Goal: Task Accomplishment & Management: Use online tool/utility

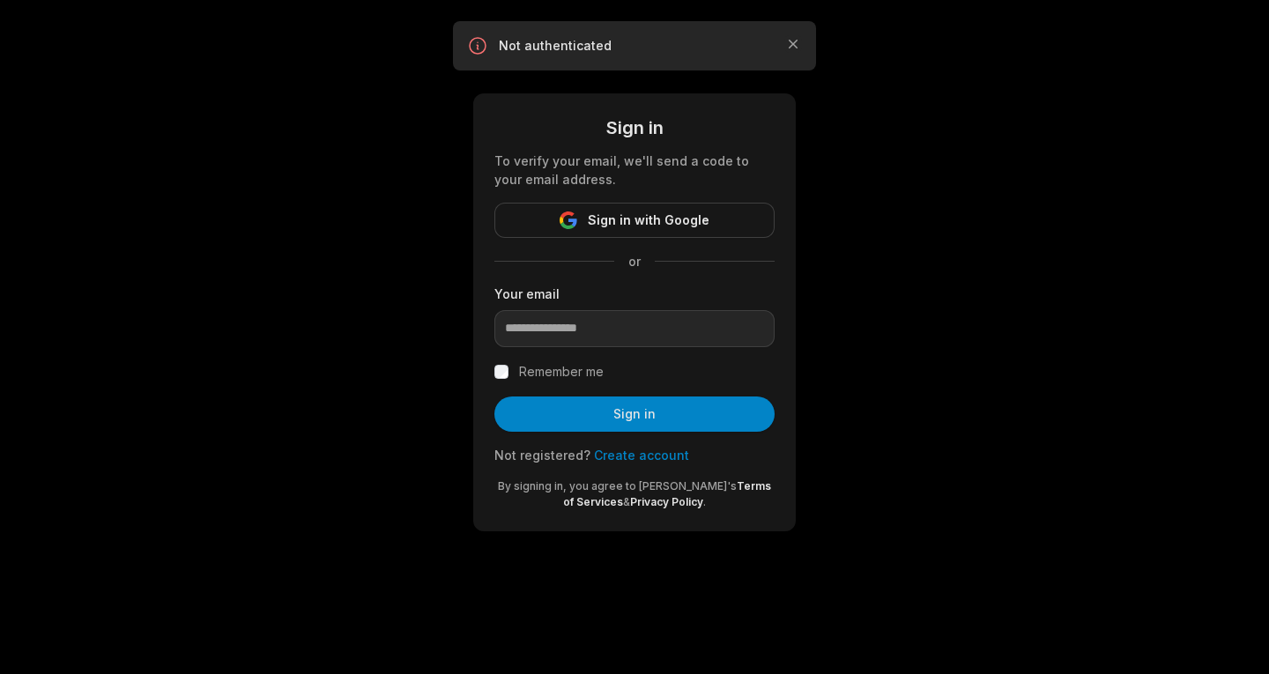
click at [618, 212] on span "Sign in with Google" at bounding box center [649, 220] width 122 height 21
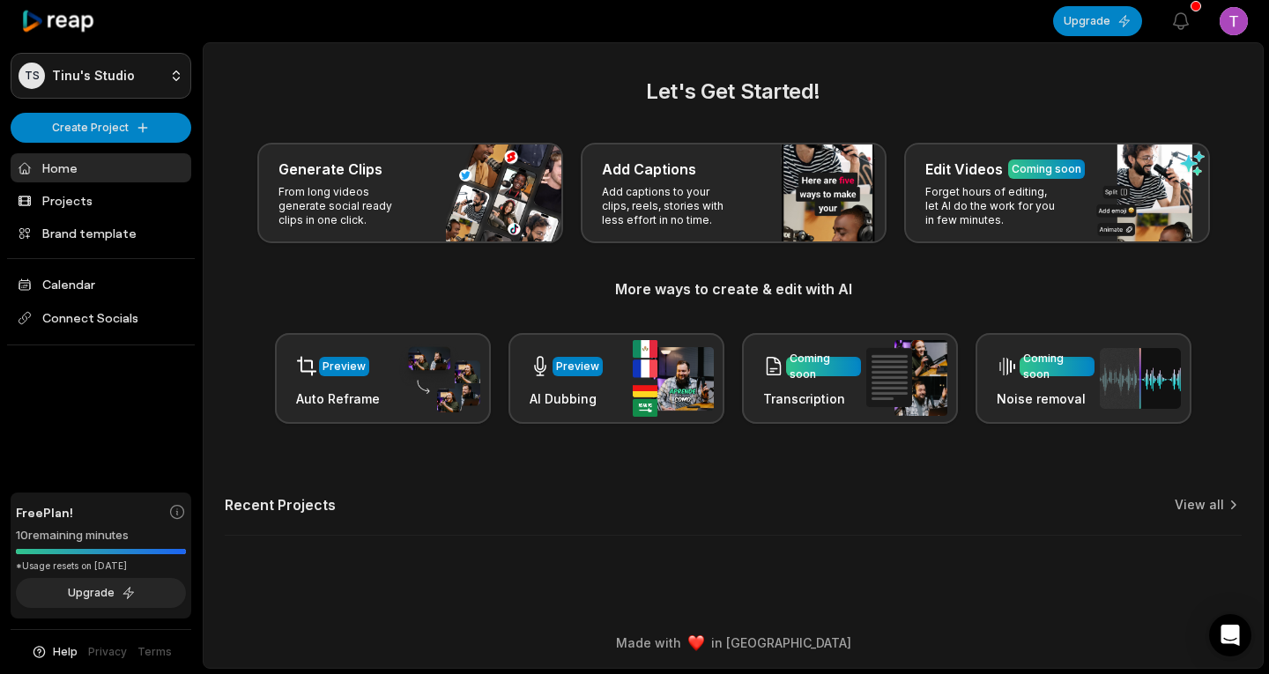
click at [174, 79] on html "TS Tinu's Studio Create Project Home Projects Brand template Calendar Connect S…" at bounding box center [634, 337] width 1269 height 674
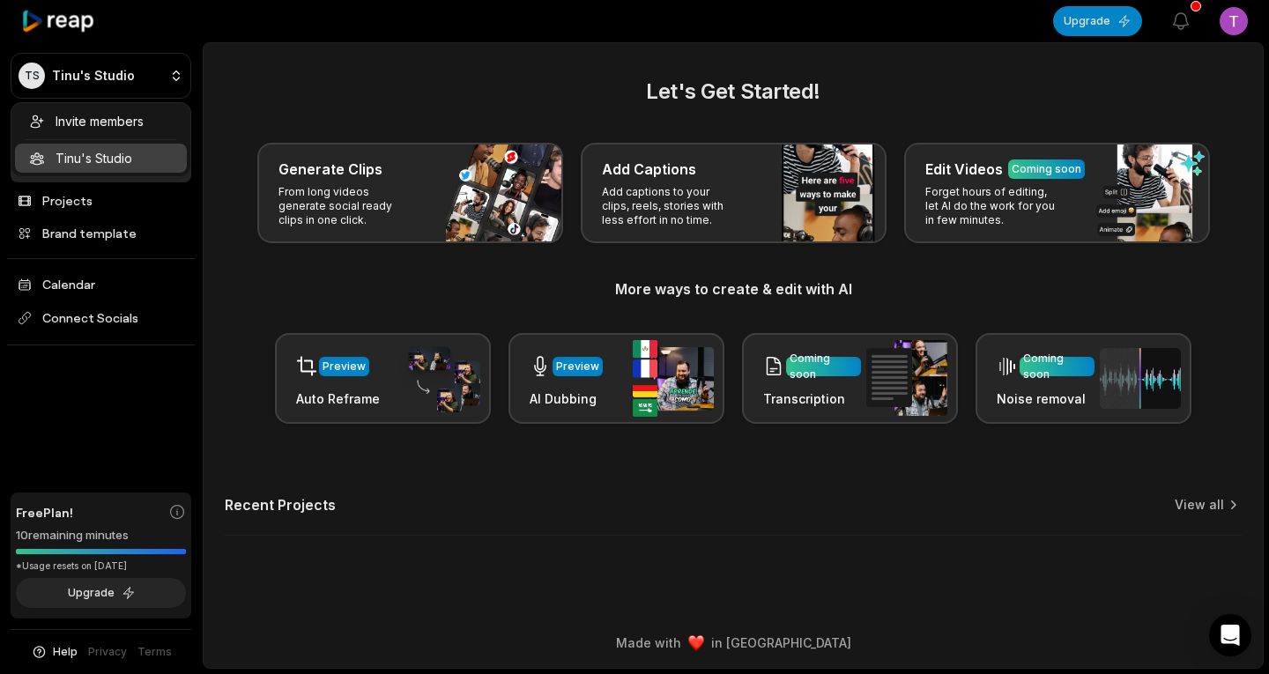
click at [236, 85] on html "TS Tinu's Studio Create Project Home Projects Brand template Calendar Connect S…" at bounding box center [634, 337] width 1269 height 674
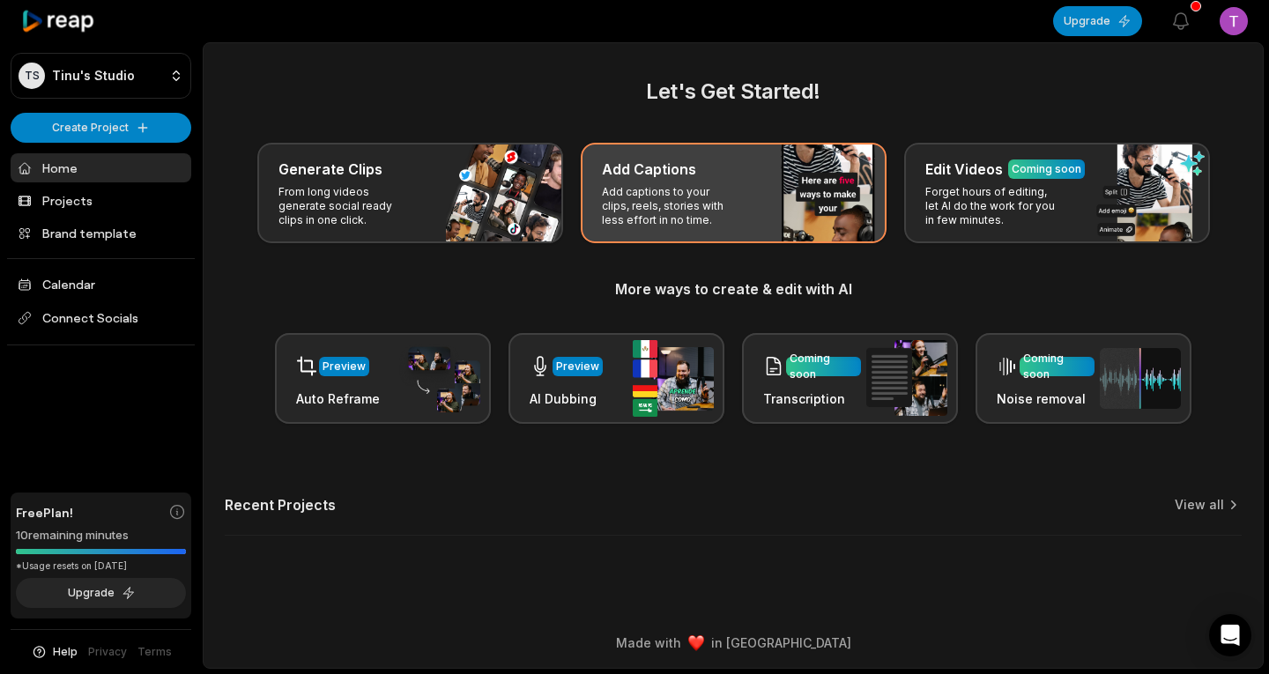
click at [675, 174] on h3 "Add Captions" at bounding box center [649, 169] width 94 height 21
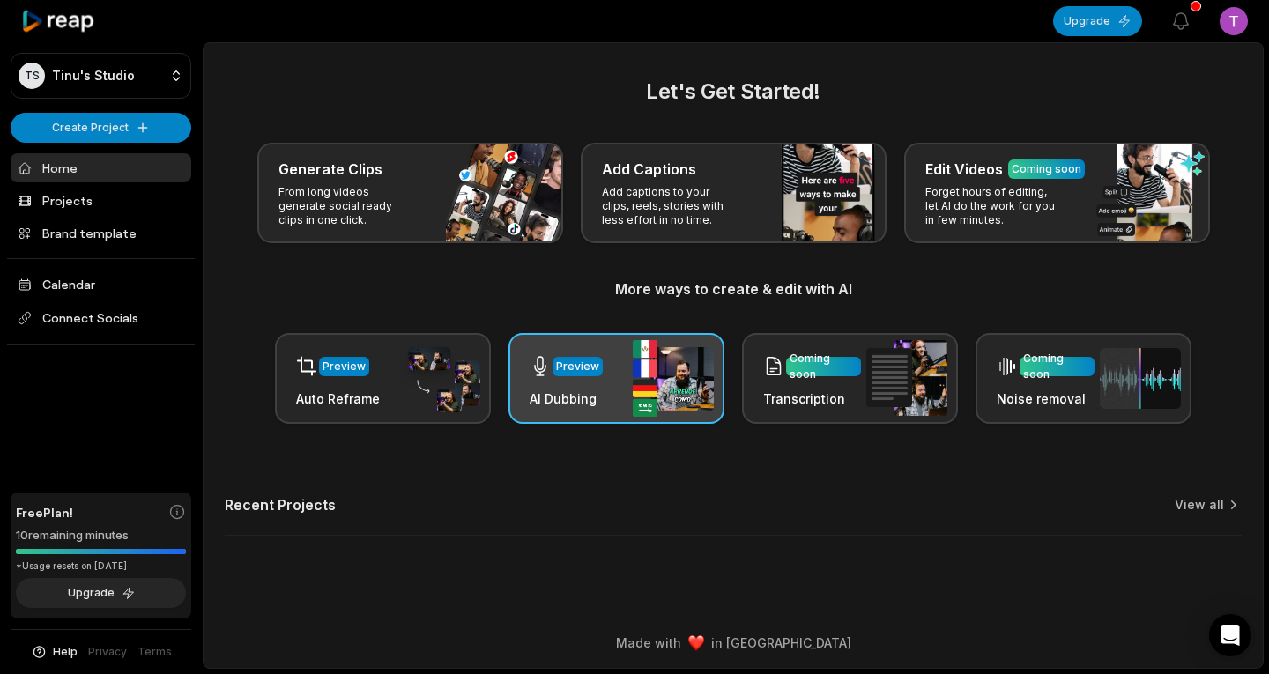
click at [626, 368] on div "Preview AI Dubbing" at bounding box center [616, 378] width 216 height 91
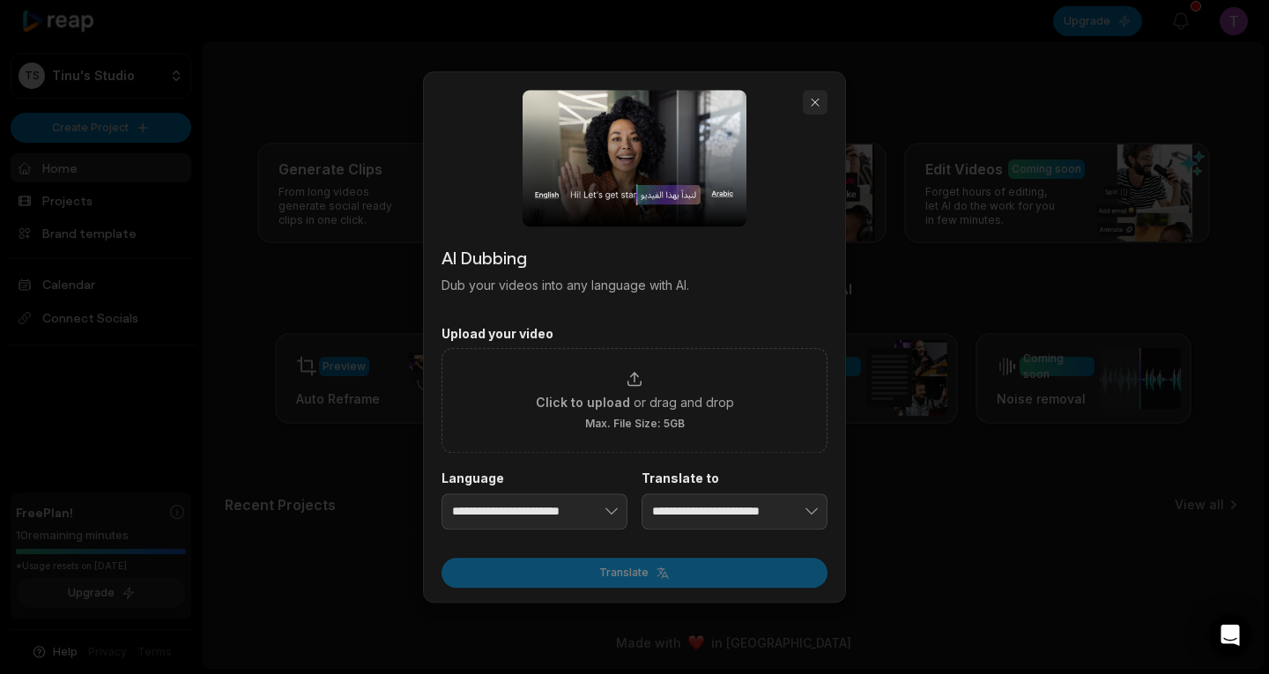
click at [820, 107] on button "button" at bounding box center [815, 102] width 25 height 25
